Goal: Check status: Check status

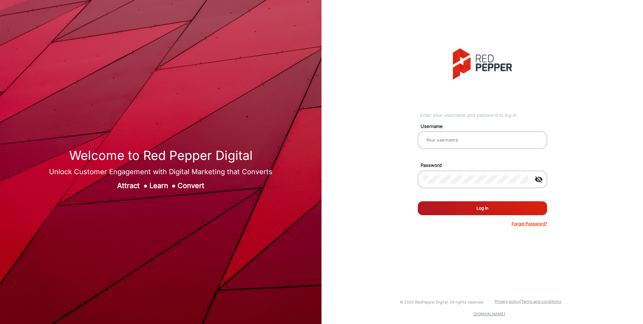
type input "[PERSON_NAME]"
click at [468, 206] on button "Log In" at bounding box center [481, 208] width 129 height 14
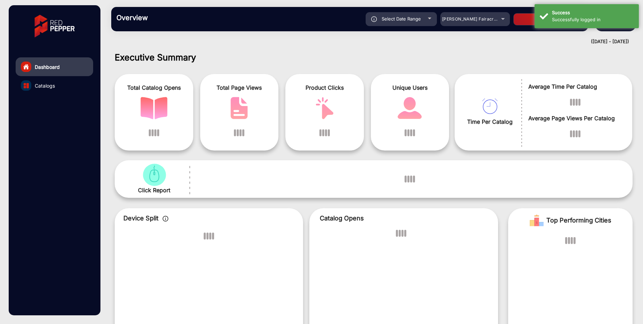
scroll to position [5, 0]
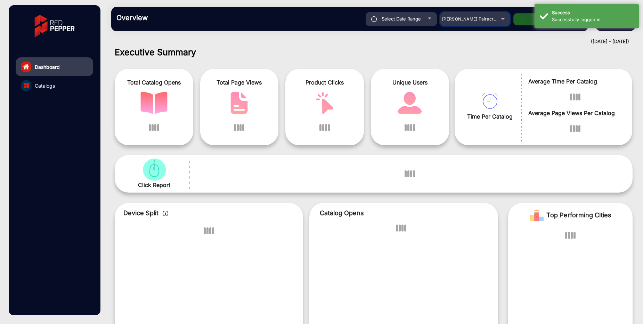
click at [493, 24] on mat-select "[PERSON_NAME] Fairacre Farms" at bounding box center [474, 19] width 69 height 14
click at [496, 19] on div "[PERSON_NAME] Fairacre Farms" at bounding box center [470, 19] width 56 height 8
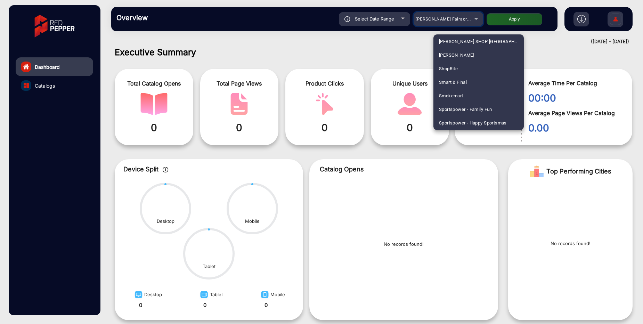
scroll to position [1789, 0]
click at [456, 74] on span "ShopRite" at bounding box center [448, 70] width 19 height 14
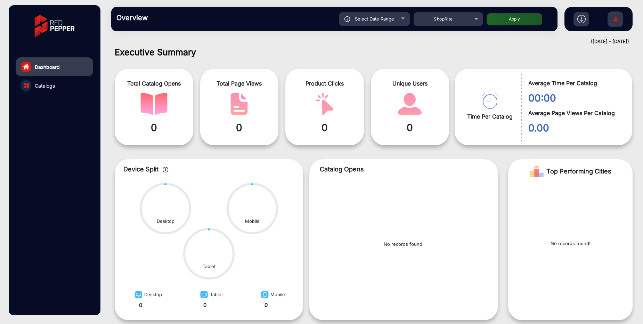
click at [511, 20] on button "Apply" at bounding box center [514, 19] width 56 height 12
type input "[DATE]"
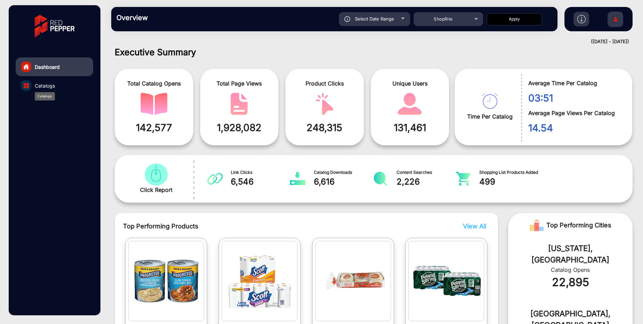
click at [52, 88] on span "Catalogs" at bounding box center [45, 85] width 20 height 7
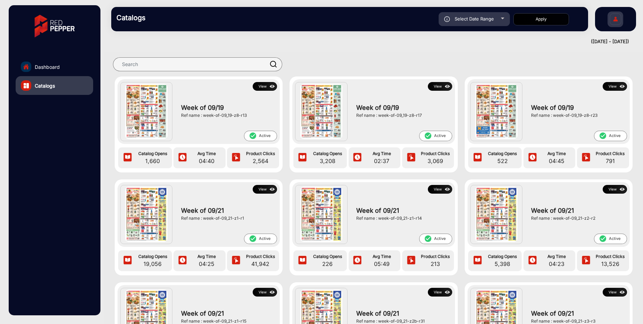
click at [259, 86] on button "View" at bounding box center [264, 86] width 24 height 9
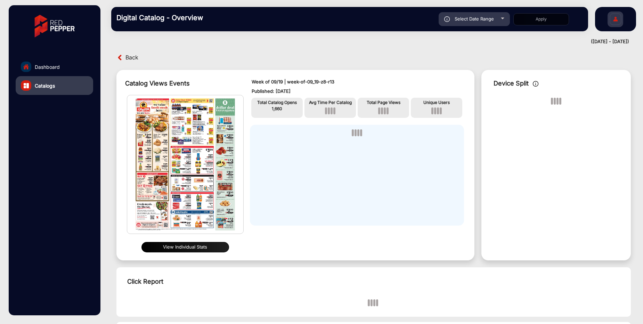
click at [190, 251] on button "View Individual Stats" at bounding box center [185, 247] width 88 height 10
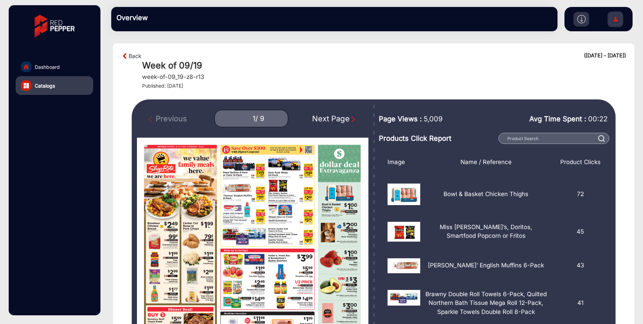
click at [342, 123] on div "Next Page" at bounding box center [334, 118] width 44 height 11
type input "2"
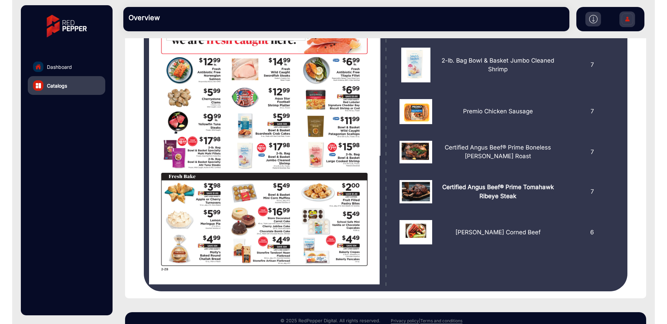
scroll to position [225, 0]
